Goal: Information Seeking & Learning: Learn about a topic

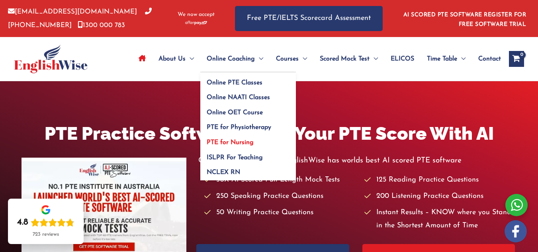
click at [241, 138] on link "PTE for Nursing" at bounding box center [248, 140] width 96 height 15
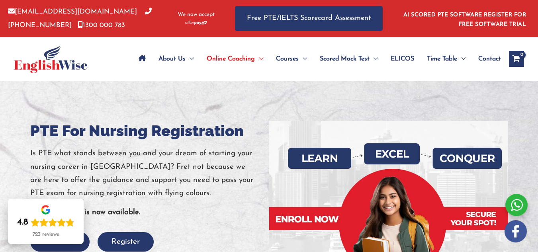
click at [101, 47] on div at bounding box center [62, 59] width 96 height 44
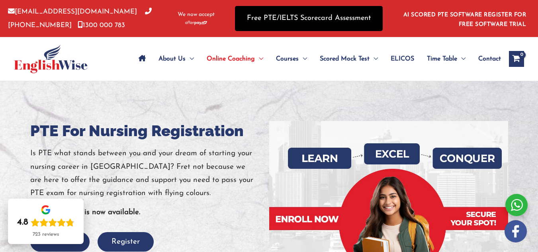
click at [314, 21] on link "Free PTE/IELTS Scorecard Assessment" at bounding box center [309, 18] width 148 height 25
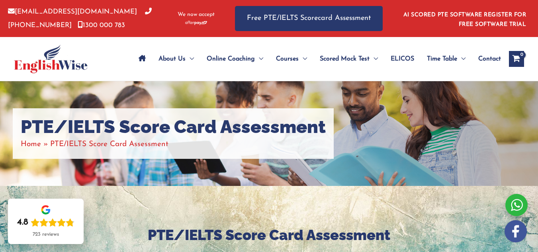
click at [264, 235] on h2 "PTE/IELTS Score Card Assessment" at bounding box center [269, 235] width 478 height 19
click at [519, 58] on icon "View Shopping Cart, empty" at bounding box center [515, 59] width 9 height 8
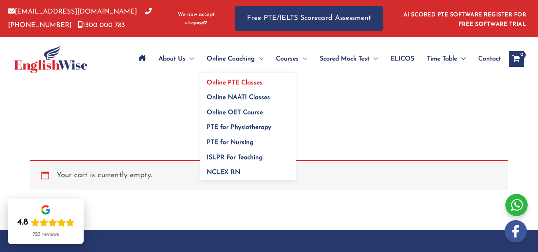
click at [249, 86] on link "Online PTE Classes" at bounding box center [248, 79] width 96 height 15
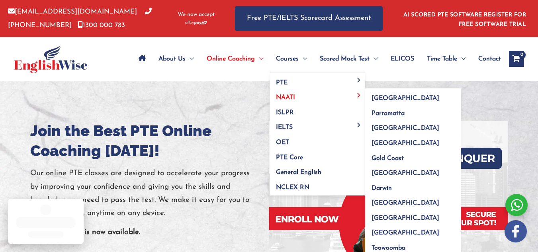
click at [299, 89] on link "NAATI" at bounding box center [317, 95] width 96 height 15
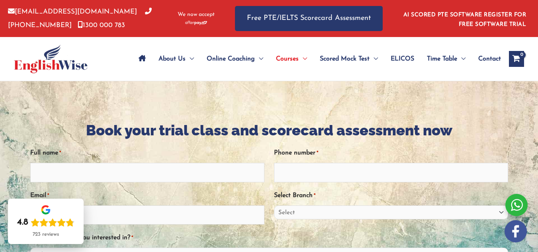
drag, startPoint x: 542, startPoint y: 16, endPoint x: 485, endPoint y: 63, distance: 73.7
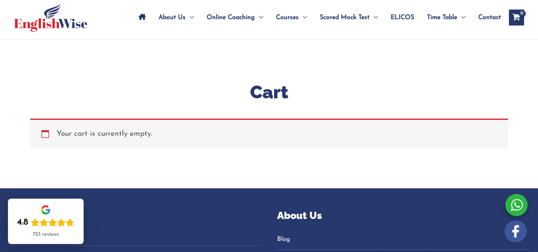
scroll to position [40, 0]
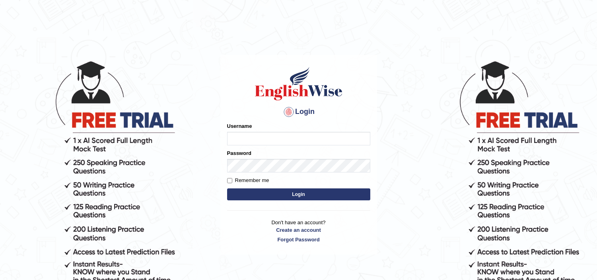
type input "rolina_parramatta"
click at [326, 136] on input "rolina_parramatta" at bounding box center [298, 139] width 143 height 14
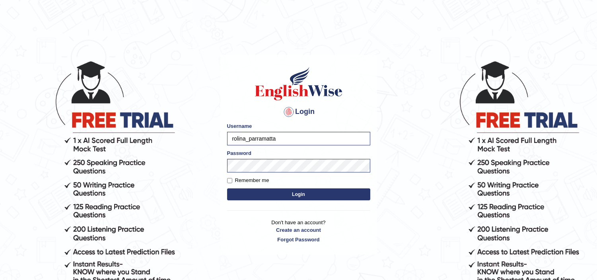
click at [260, 192] on button "Login" at bounding box center [298, 194] width 143 height 12
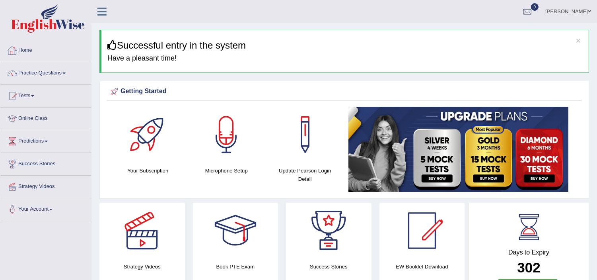
click at [26, 55] on link "Home" at bounding box center [45, 49] width 91 height 20
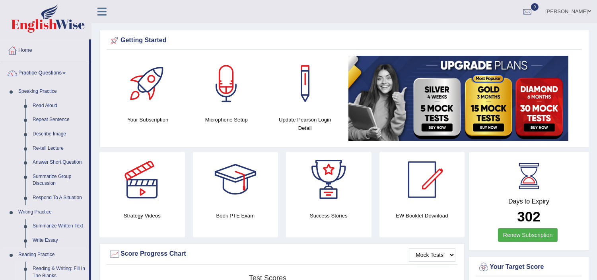
click at [71, 272] on link "Reading & Writing: Fill In The Blanks" at bounding box center [59, 271] width 60 height 21
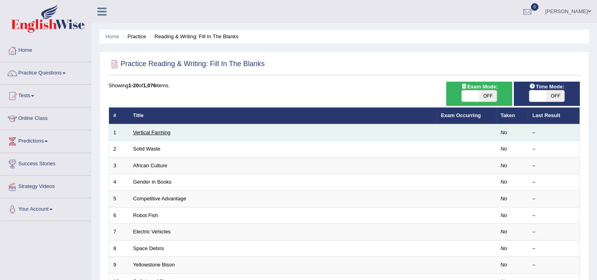
click at [160, 131] on link "Vertical Farming" at bounding box center [151, 132] width 37 height 6
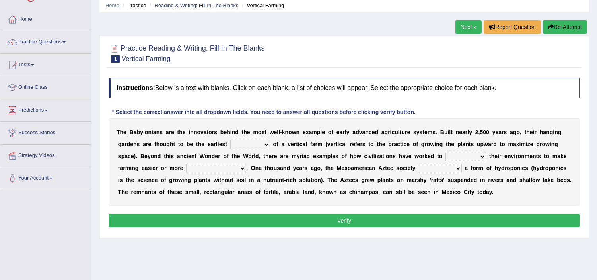
scroll to position [52, 0]
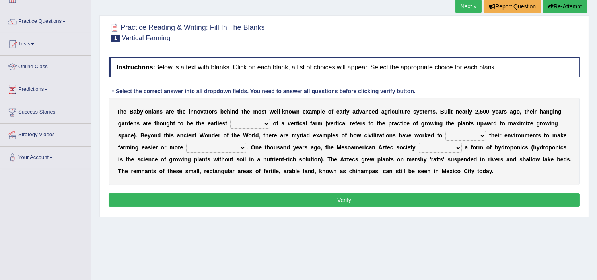
click at [265, 121] on select "prototype failure discredit protocol" at bounding box center [250, 124] width 40 height 10
select select "prototype"
click at [230, 119] on select "prototype failure discredit protocol" at bounding box center [250, 124] width 40 height 10
click at [483, 138] on select "manipulate escape respect disarrange" at bounding box center [466, 136] width 41 height 10
select select "escape"
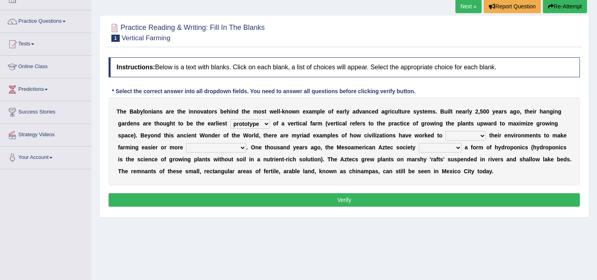
click at [446, 131] on select "manipulate escape respect disarrange" at bounding box center [466, 136] width 41 height 10
click at [244, 148] on select "productive constructive connective counterproductive" at bounding box center [216, 148] width 60 height 10
select select "productive"
click at [186, 143] on select "productive constructive connective counterproductive" at bounding box center [216, 148] width 60 height 10
click at [459, 146] on select "domineered volunteered pioneered engineered" at bounding box center [440, 148] width 43 height 10
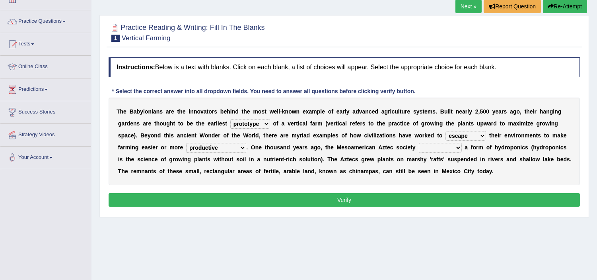
select select "volunteered"
click at [419, 143] on select "domineered volunteered pioneered engineered" at bounding box center [440, 148] width 43 height 10
click at [435, 194] on button "Verify" at bounding box center [345, 200] width 472 height 14
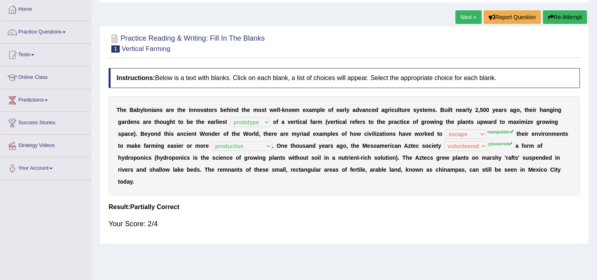
scroll to position [40, 0]
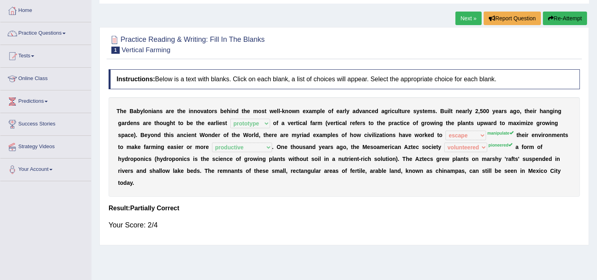
click at [467, 16] on link "Next »" at bounding box center [469, 19] width 26 height 14
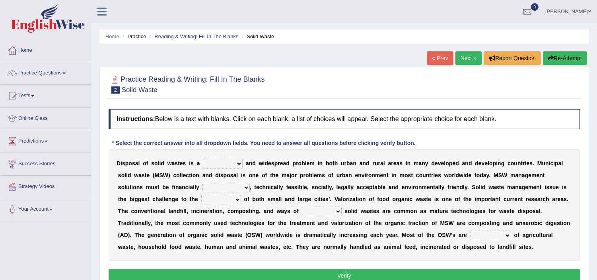
click at [241, 162] on select "slanting stinging stalling shafting" at bounding box center [223, 164] width 40 height 10
click at [203, 159] on select "slanting stinging stalling shafting" at bounding box center [223, 164] width 40 height 10
click at [239, 162] on select "slanting stinging stalling shafting" at bounding box center [223, 164] width 40 height 10
select select "stinging"
click at [203, 159] on select "slanting stinging stalling shafting" at bounding box center [223, 164] width 40 height 10
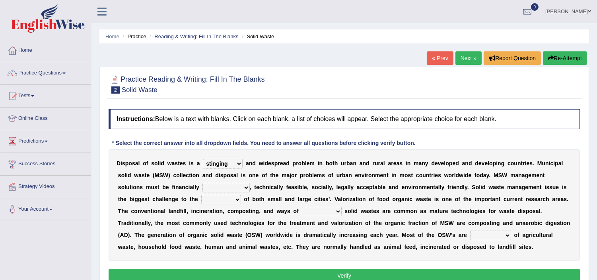
click at [246, 185] on select "unattainable sustainable objectionable treasonable" at bounding box center [226, 188] width 47 height 10
select select "sustainable"
click at [203, 183] on select "unattainable sustainable objectionable treasonable" at bounding box center [226, 188] width 47 height 10
click at [244, 189] on select "unattainable sustainable objectionable treasonable" at bounding box center [226, 188] width 47 height 10
click at [292, 206] on div "D i s p o s a l o f s o l i d w a s t e s i s a slanting stinging stalling shaf…" at bounding box center [345, 204] width 472 height 111
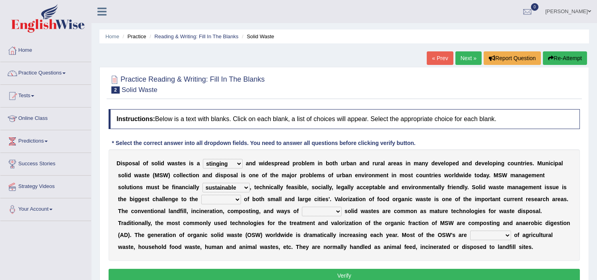
click at [292, 206] on div "D i s p o s a l o f s o l i d w a s t e s i s a slanting stinging stalling shaf…" at bounding box center [345, 204] width 472 height 111
click at [239, 198] on select "plants culture authorities history" at bounding box center [221, 200] width 40 height 10
select select "history"
click at [201, 195] on select "plants culture authorities history" at bounding box center [221, 200] width 40 height 10
click at [339, 211] on select "reserving preserving deserving handling" at bounding box center [322, 212] width 40 height 10
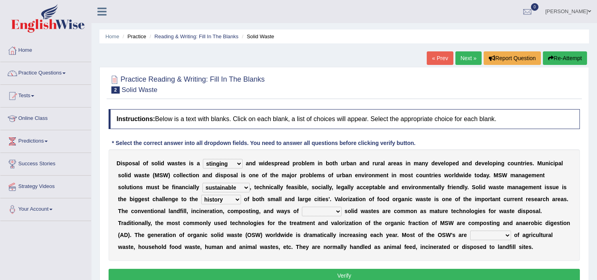
select select "handling"
click at [302, 207] on select "reserving preserving deserving handling" at bounding box center [322, 212] width 40 height 10
click at [508, 232] on select "composed disposed composing disposing" at bounding box center [490, 235] width 41 height 10
select select "composed"
click at [470, 230] on select "composed disposed composing disposing" at bounding box center [490, 235] width 41 height 10
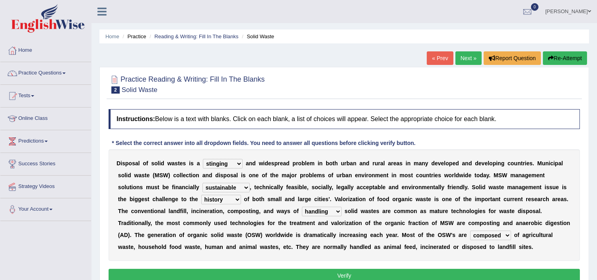
click at [393, 273] on button "Verify" at bounding box center [345, 276] width 472 height 14
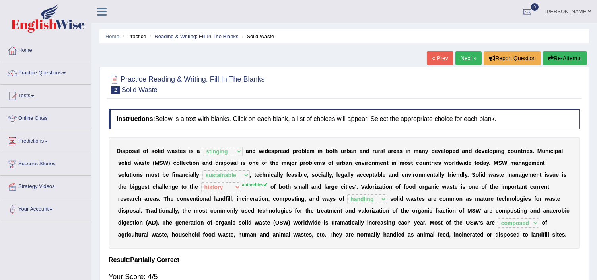
click at [466, 58] on link "Next »" at bounding box center [469, 58] width 26 height 14
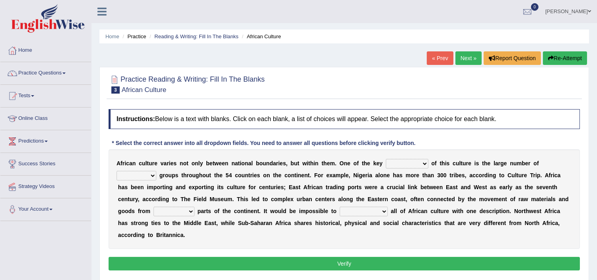
click at [423, 160] on select "conjectures features issues doubts" at bounding box center [407, 164] width 43 height 10
select select "conjectures"
click at [386, 159] on select "conjectures features issues doubts" at bounding box center [407, 164] width 43 height 10
click at [153, 174] on select "ethic ethnic eugenic epic" at bounding box center [137, 176] width 40 height 10
select select "ethnic"
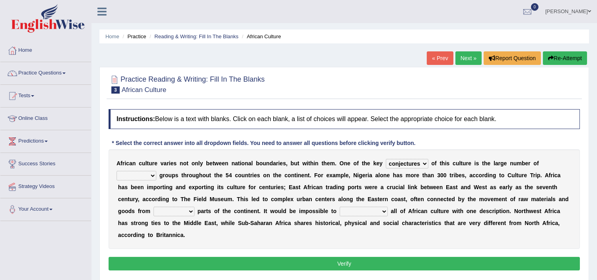
click at [117, 171] on select "ethic ethnic eugenic epic" at bounding box center [137, 176] width 40 height 10
click at [187, 209] on select "forelocked interlocked unlocked landlocked" at bounding box center [174, 212] width 41 height 10
select select "landlocked"
click at [154, 207] on select "forelocked interlocked unlocked landlocked" at bounding box center [174, 212] width 41 height 10
click at [392, 213] on b "a" at bounding box center [392, 211] width 3 height 6
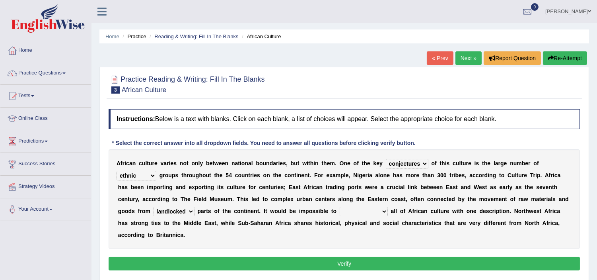
click at [385, 212] on select "characterize conceptualize symbolize synthesize" at bounding box center [364, 212] width 48 height 10
select select "characterize"
click at [340, 207] on select "characterize conceptualize symbolize synthesize" at bounding box center [364, 212] width 48 height 10
click at [338, 265] on button "Verify" at bounding box center [345, 264] width 472 height 14
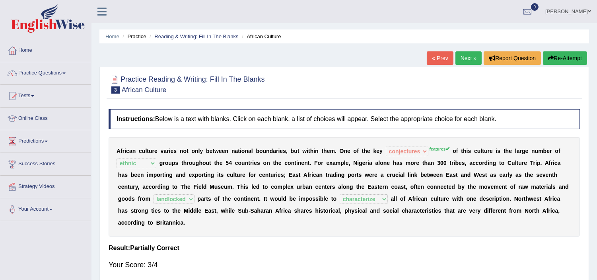
click at [469, 62] on link "Next »" at bounding box center [469, 58] width 26 height 14
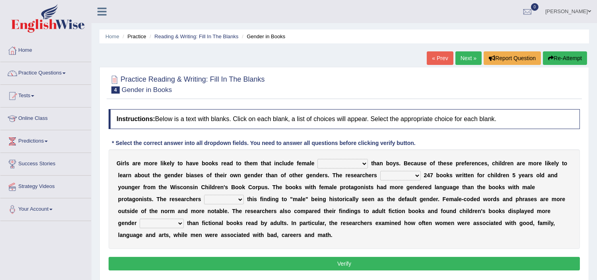
click at [366, 164] on select "protagonists cosmogonists agonists expressionists" at bounding box center [343, 164] width 51 height 10
select select "expressionists"
click at [318, 159] on select "protagonists cosmogonists agonists expressionists" at bounding box center [343, 164] width 51 height 10
click at [420, 175] on select "hydrolyzed paralyzed catalyzed analyzed" at bounding box center [400, 176] width 41 height 10
select select "analyzed"
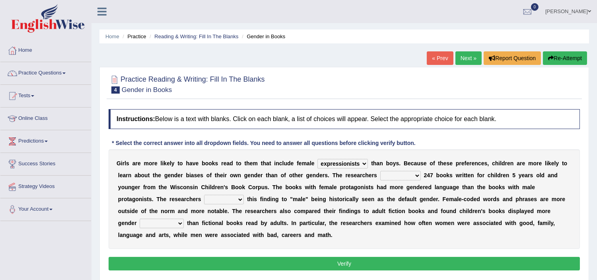
click at [380, 171] on select "hydrolyzed paralyzed catalyzed analyzed" at bounding box center [400, 176] width 41 height 10
click at [365, 161] on select "protagonists cosmogonists agonists expressionists" at bounding box center [343, 164] width 51 height 10
select select "protagonists"
click at [318, 159] on select "protagonists cosmogonists agonists expressionists" at bounding box center [343, 164] width 51 height 10
click at [240, 202] on select "contribute tribute distribute attribute" at bounding box center [224, 200] width 40 height 10
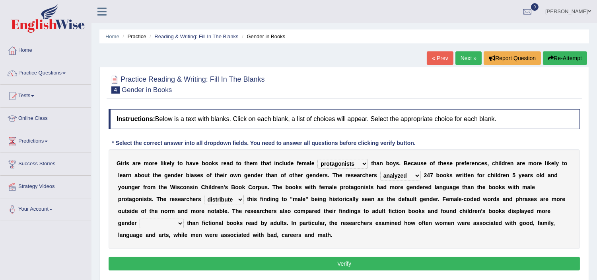
click at [204, 195] on select "contribute tribute distribute attribute" at bounding box center [224, 200] width 40 height 10
click at [239, 200] on select "contribute tribute distribute attribute" at bounding box center [224, 200] width 40 height 10
select select "contribute"
click at [204, 195] on select "contribute tribute distribute attribute" at bounding box center [224, 200] width 40 height 10
click at [182, 225] on select "stereotypes teletypes prototypes electrotypes" at bounding box center [162, 223] width 44 height 10
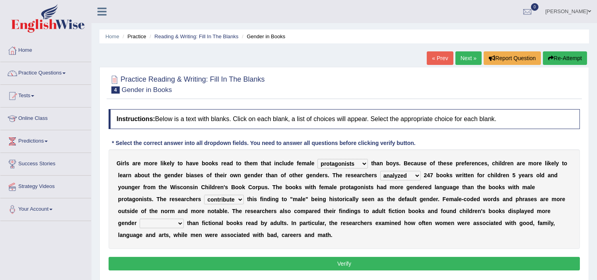
select select "prototypes"
click at [140, 218] on select "stereotypes teletypes prototypes electrotypes" at bounding box center [162, 223] width 44 height 10
click at [251, 261] on button "Verify" at bounding box center [345, 264] width 472 height 14
